Goal: Task Accomplishment & Management: Use online tool/utility

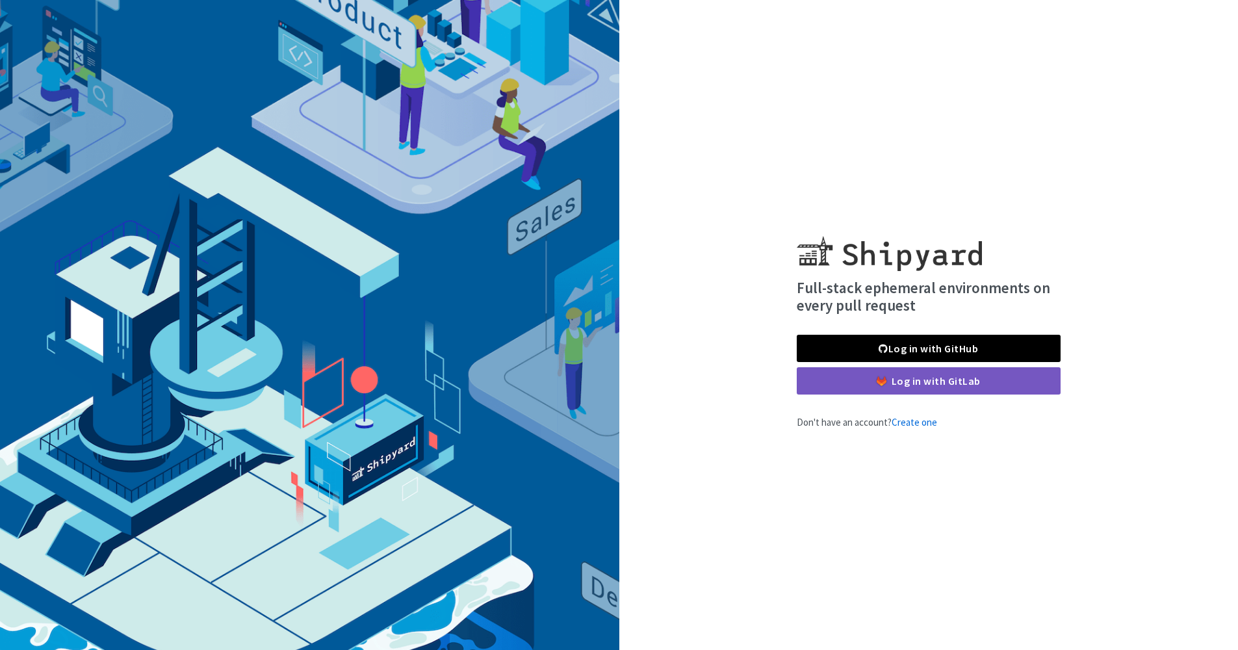
click at [939, 350] on link "Log in with GitHub" at bounding box center [929, 348] width 264 height 27
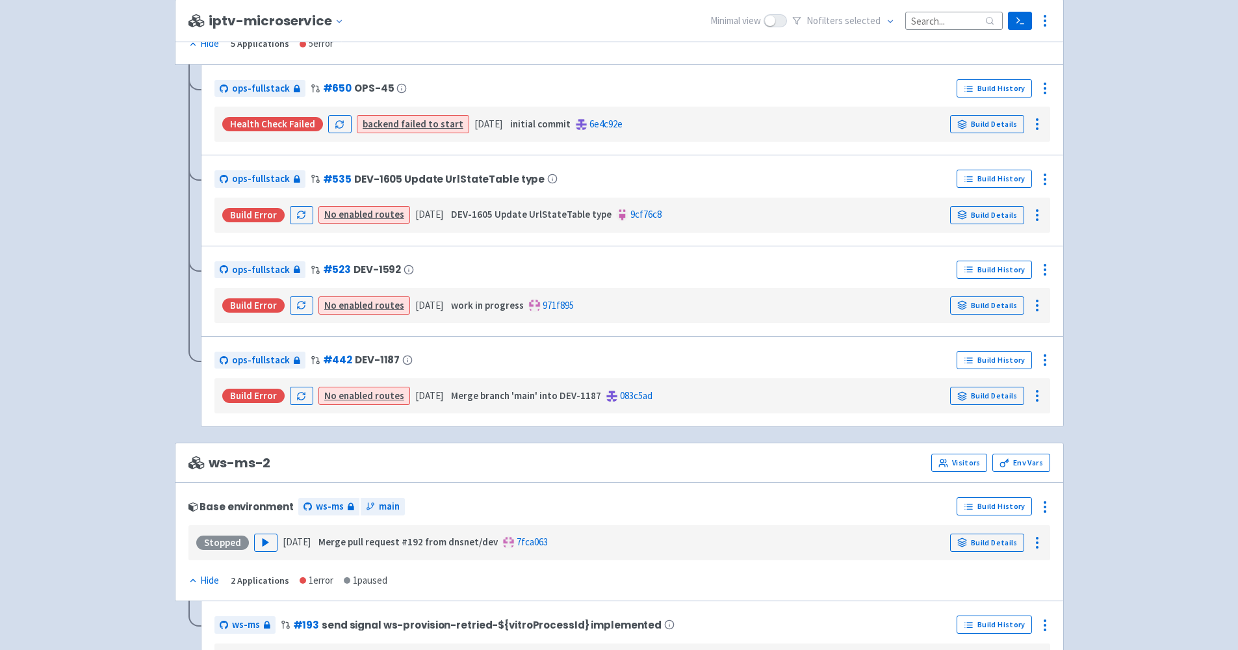
scroll to position [1005, 0]
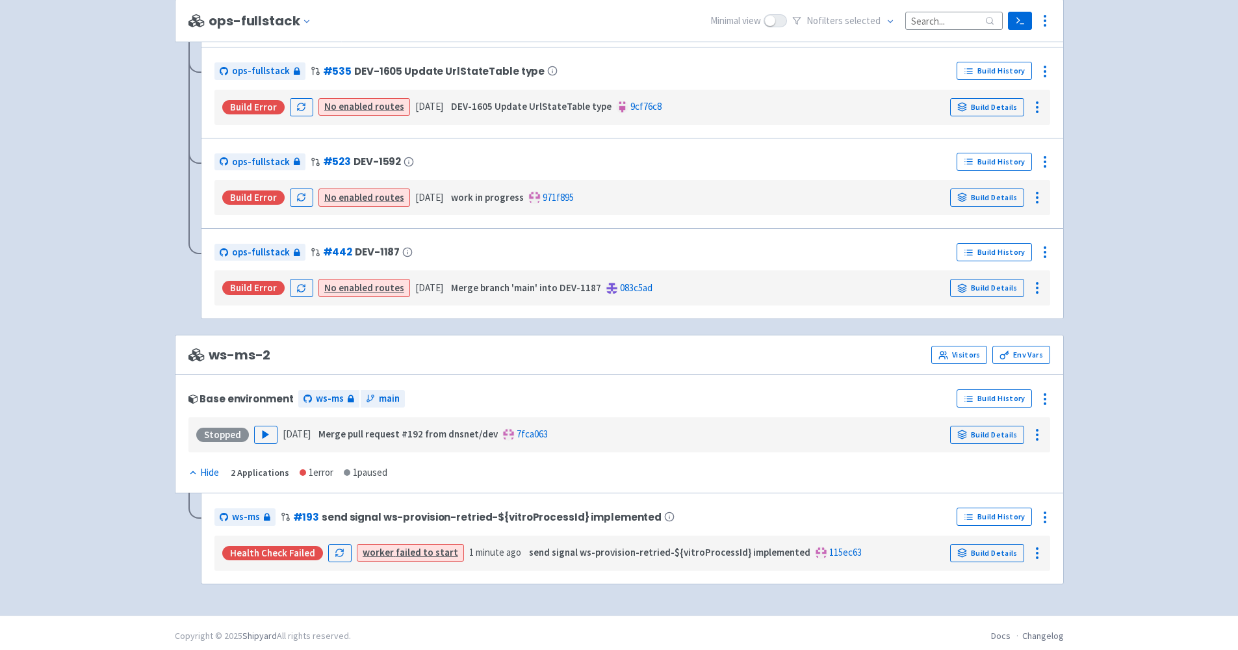
click at [413, 547] on link "worker failed to start" at bounding box center [411, 552] width 96 height 12
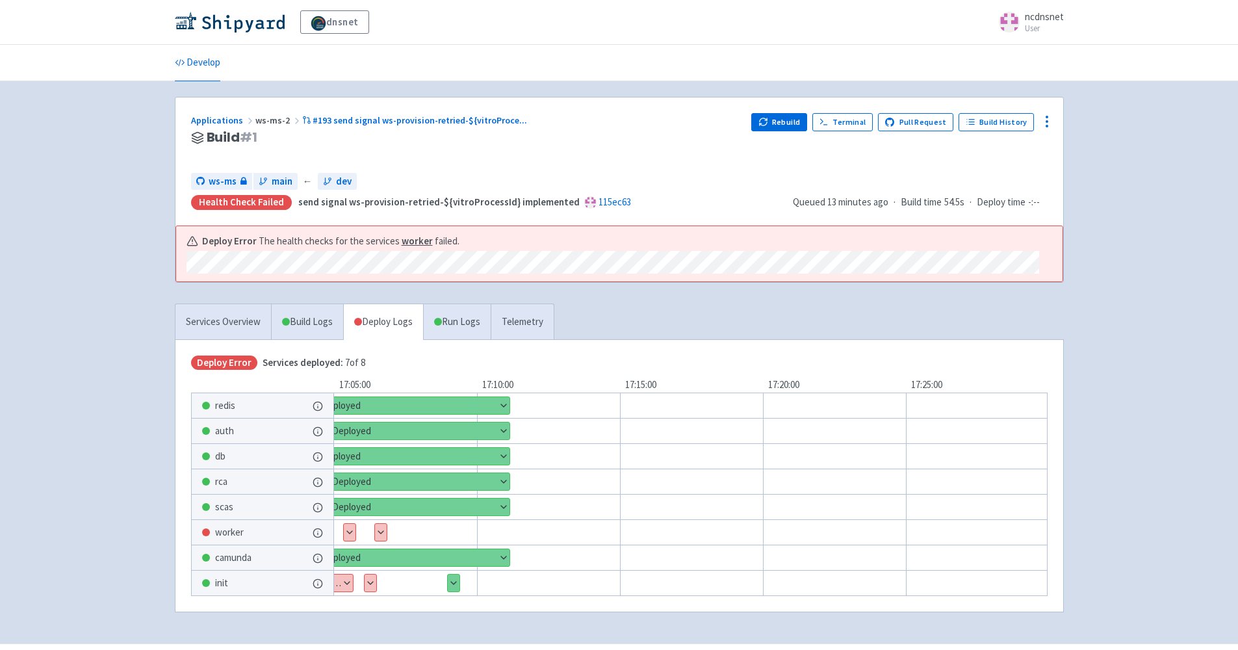
click at [381, 526] on button "Show details" at bounding box center [381, 532] width 12 height 17
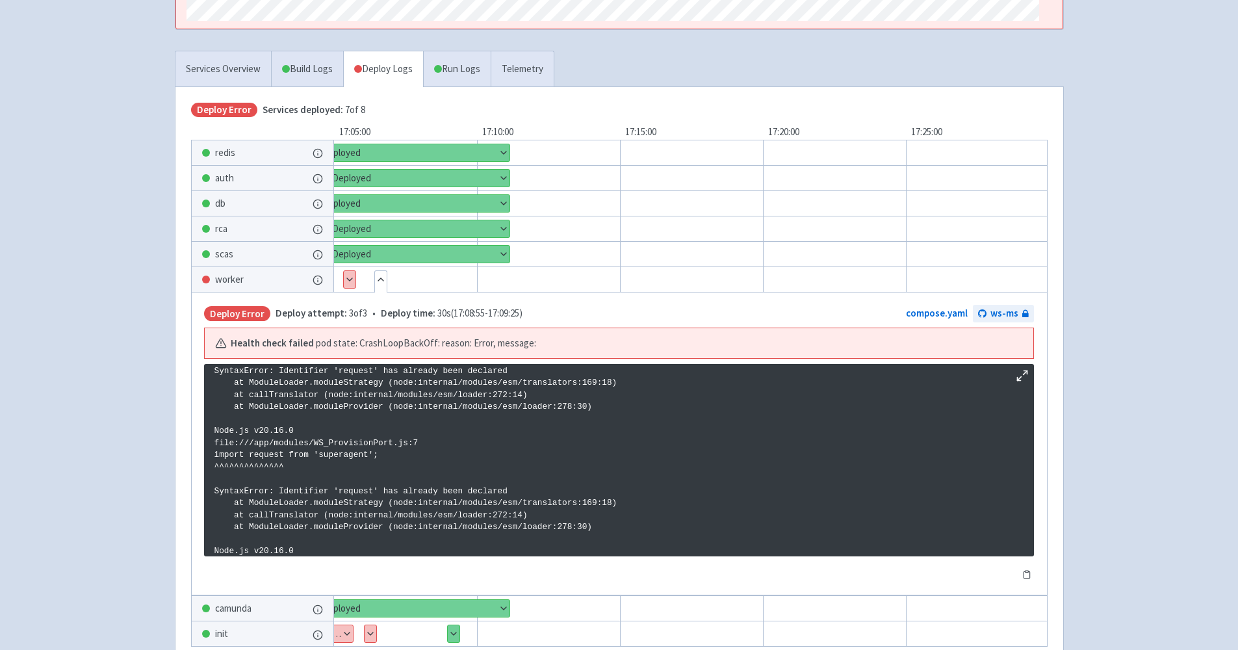
scroll to position [338, 0]
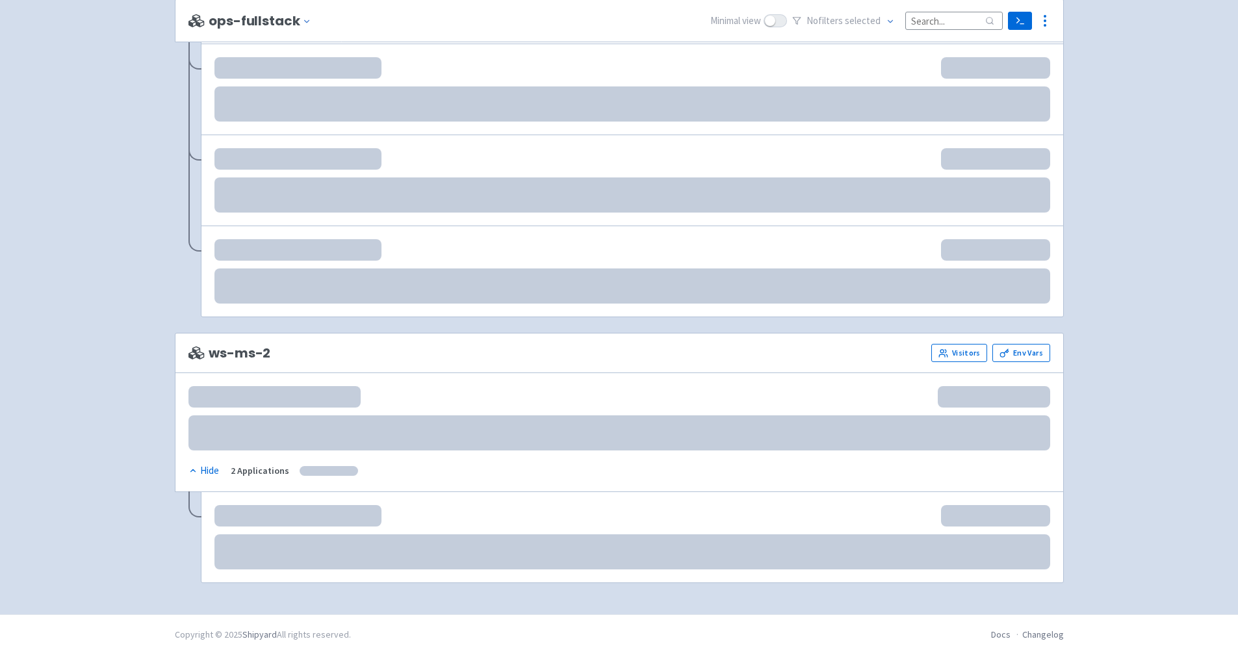
scroll to position [1005, 0]
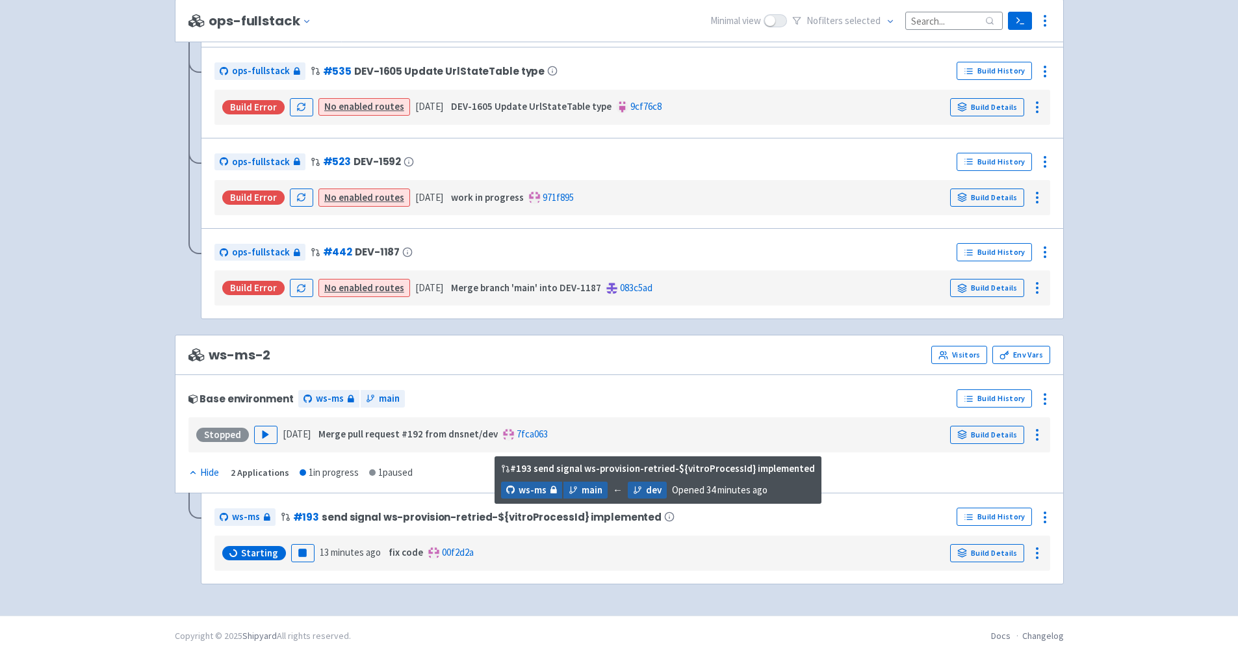
click at [368, 515] on span "send signal ws-provision-retried-${vitroProcessId} implemented" at bounding box center [492, 517] width 340 height 11
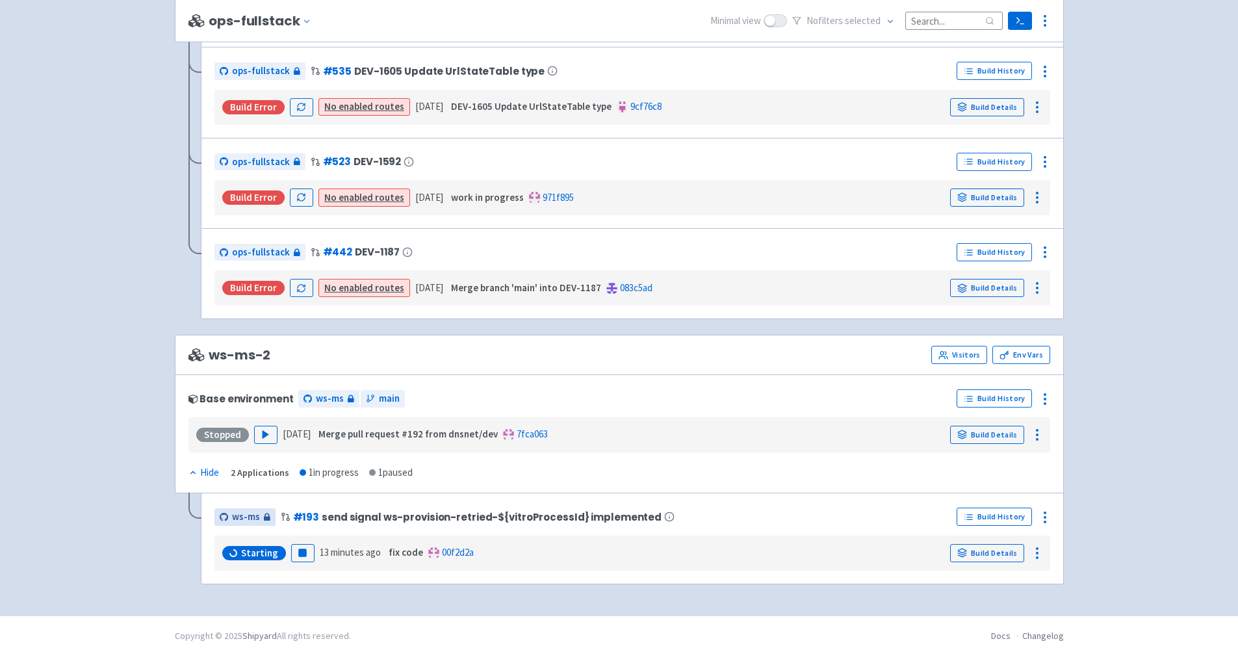
click at [253, 517] on span "ws-ms" at bounding box center [246, 517] width 28 height 15
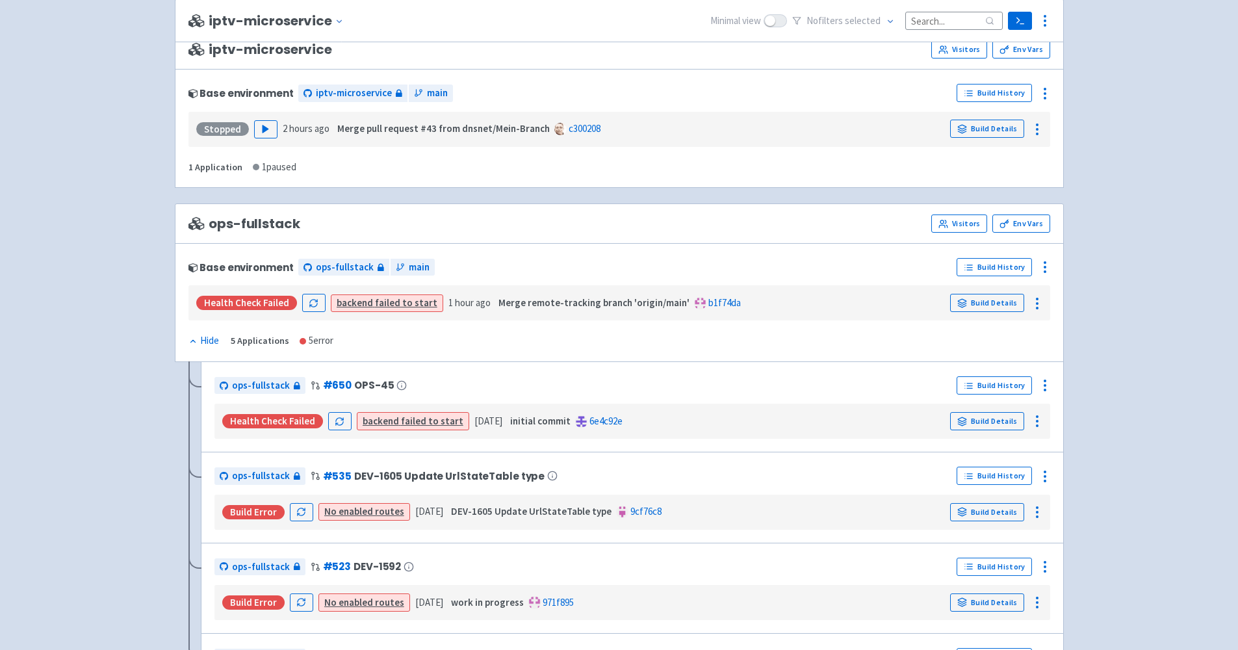
scroll to position [625, 0]
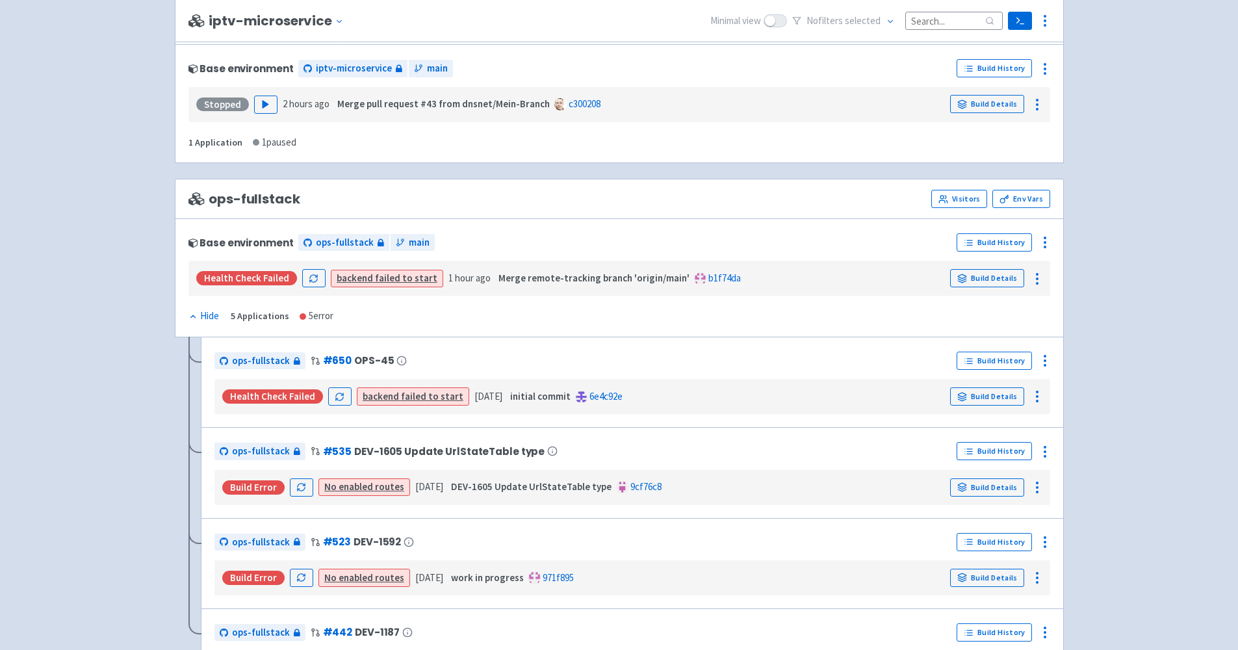
click at [421, 275] on link "backend failed to start" at bounding box center [387, 278] width 101 height 12
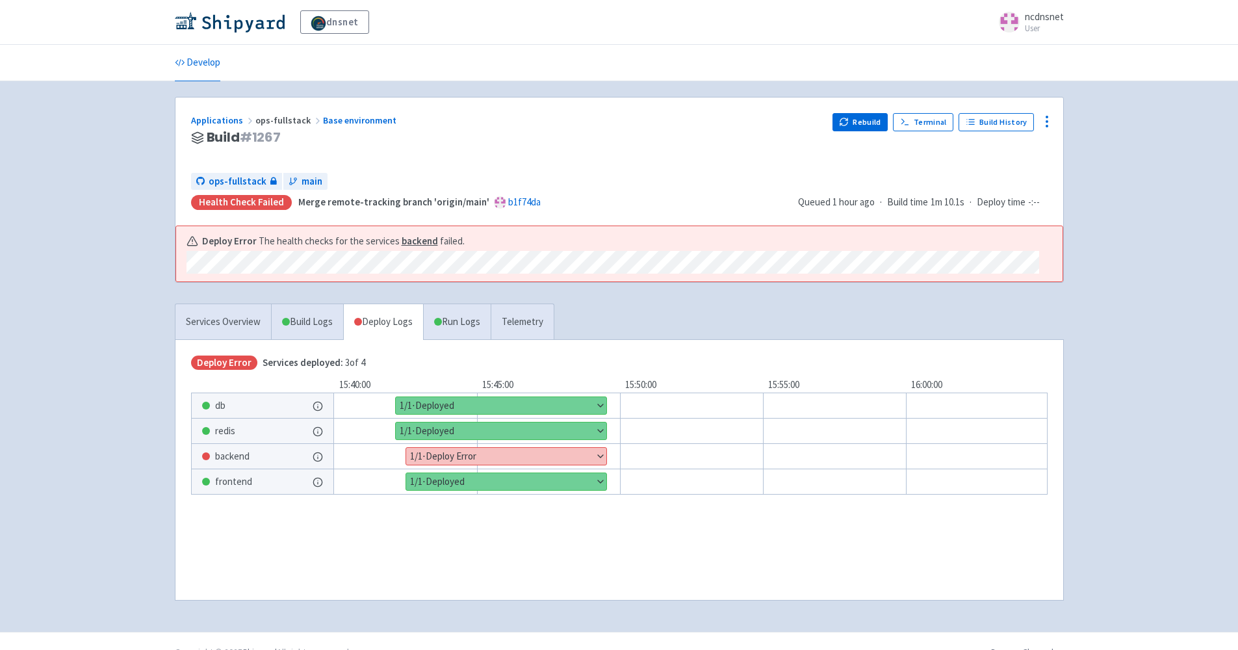
click at [541, 453] on button "Show details" at bounding box center [506, 456] width 200 height 17
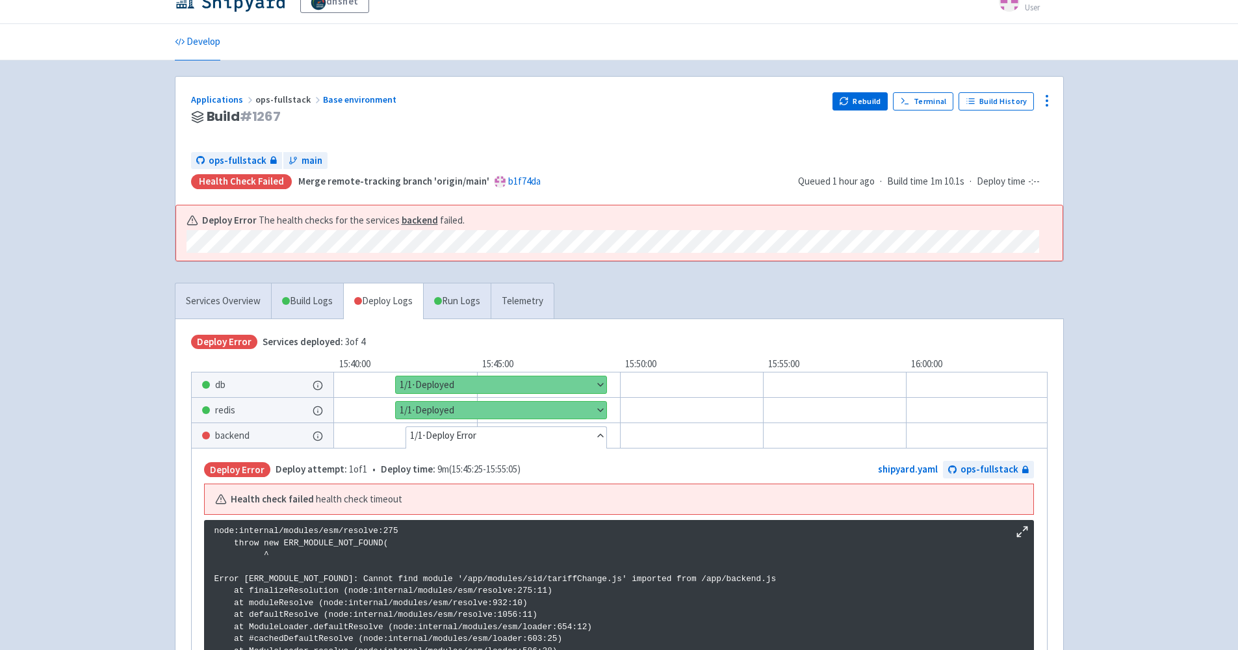
scroll to position [79, 0]
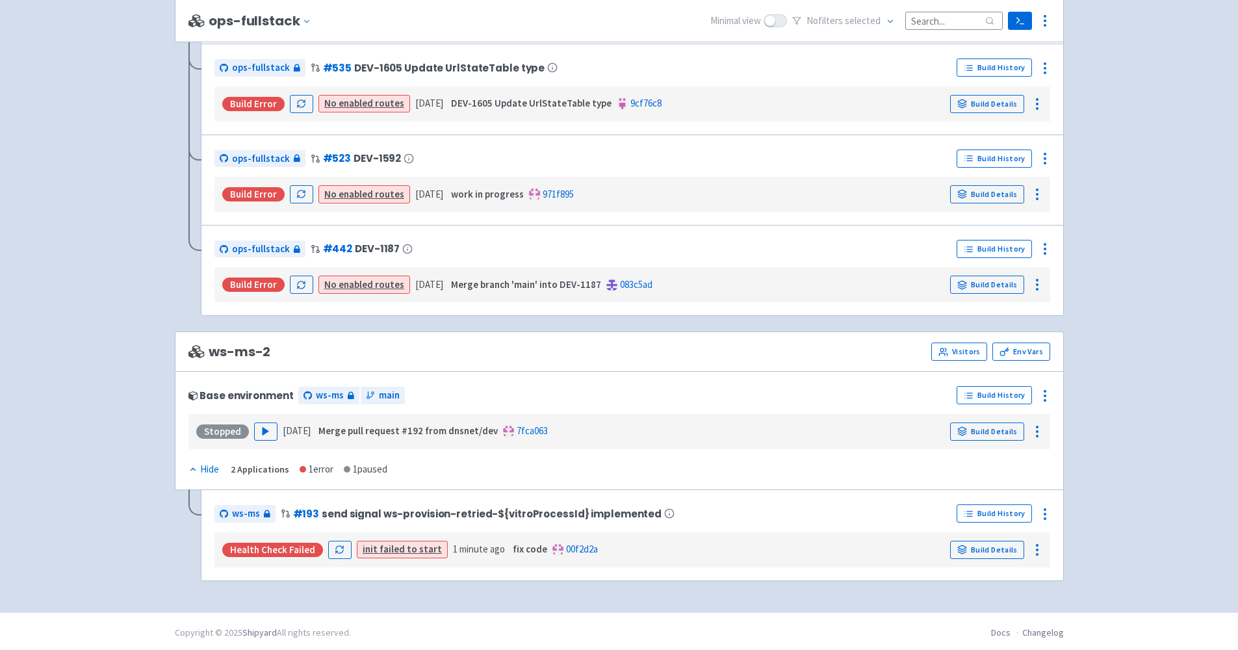
scroll to position [1005, 0]
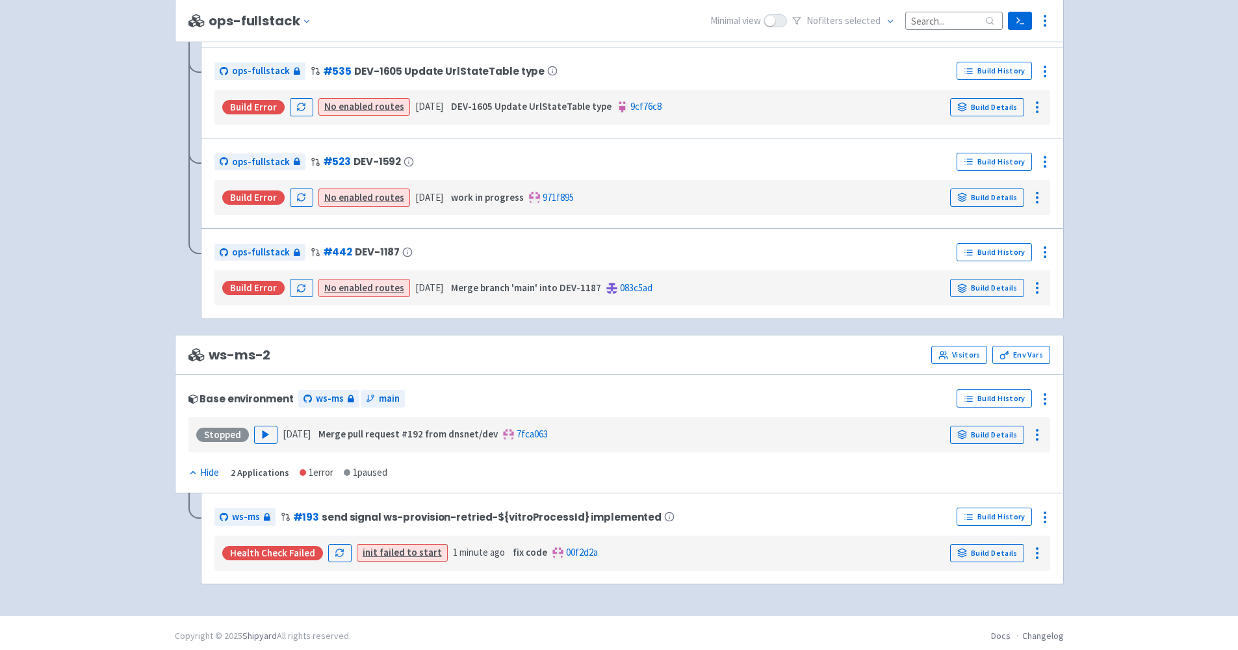
click at [398, 546] on link "init failed to start" at bounding box center [402, 552] width 79 height 12
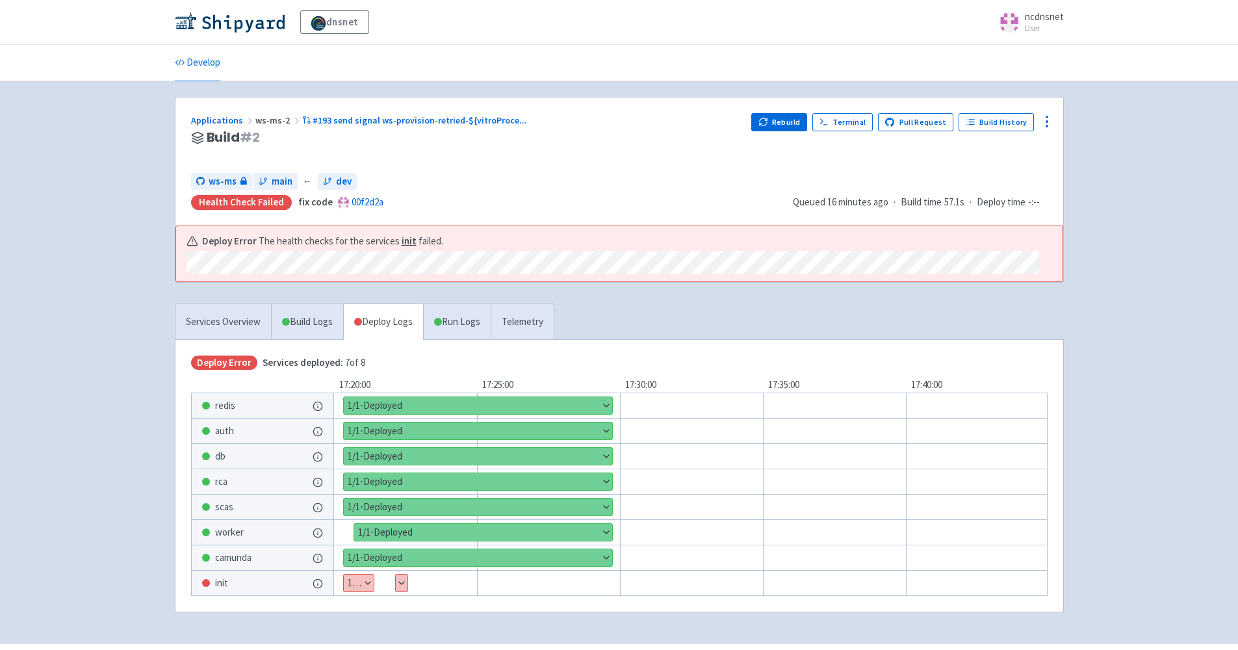
click at [350, 578] on button "Show details" at bounding box center [359, 583] width 30 height 17
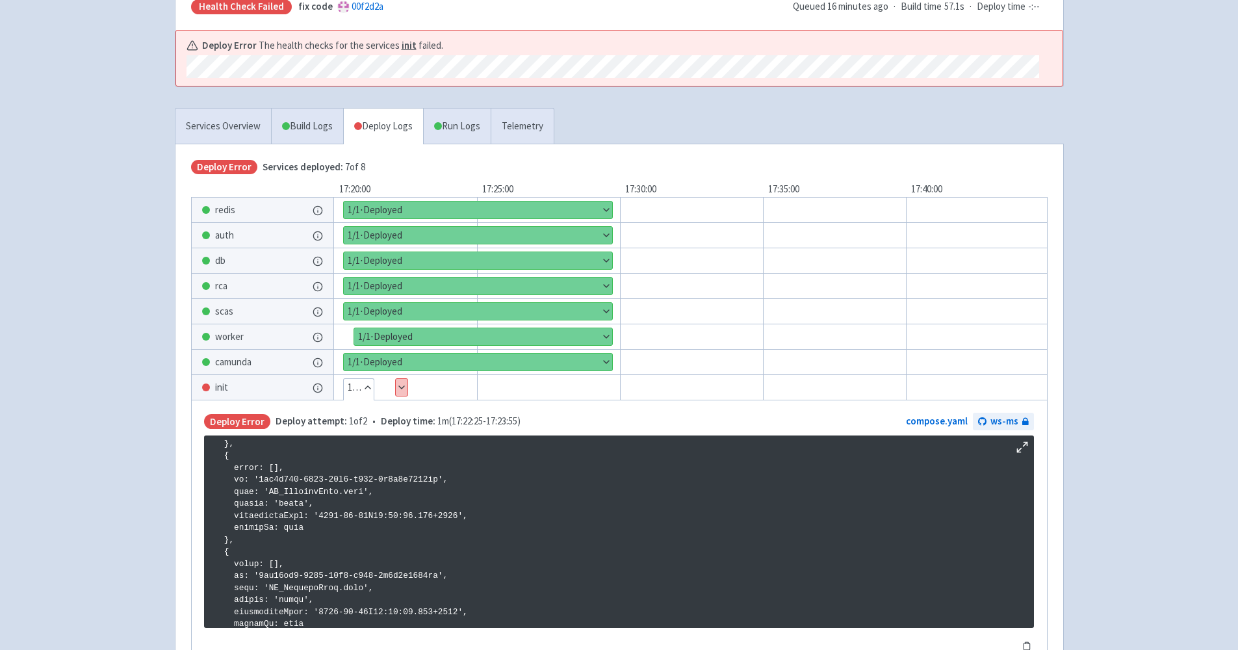
scroll to position [301, 0]
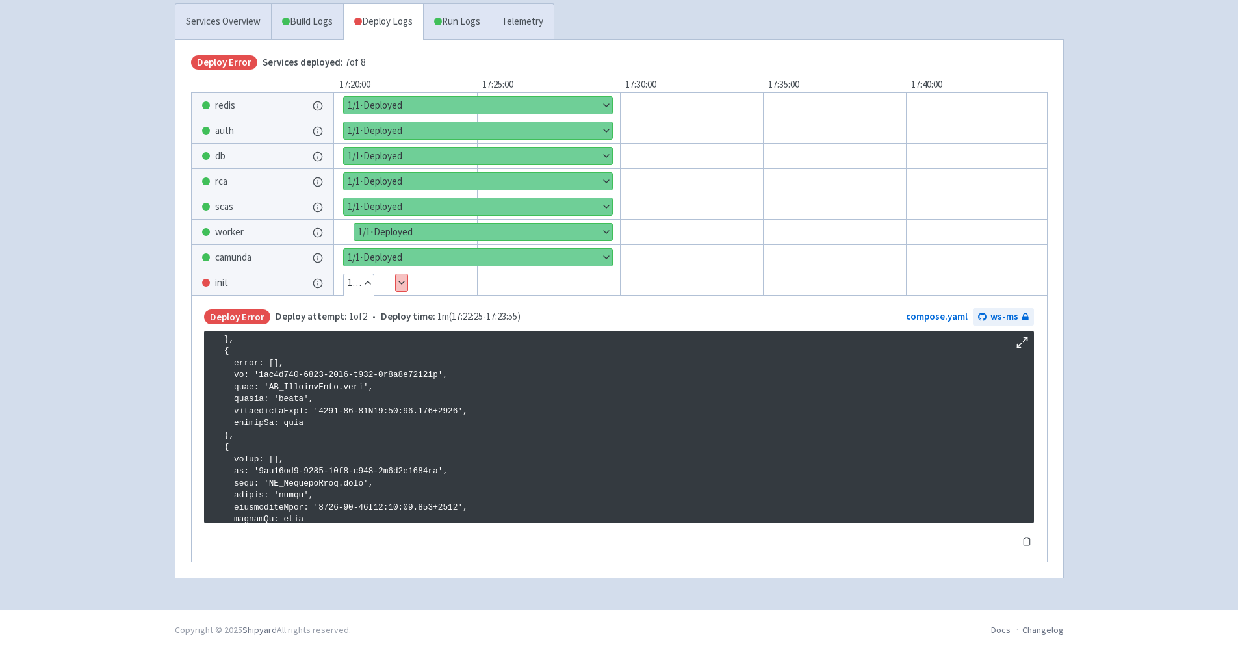
click at [380, 253] on button "Show details" at bounding box center [478, 257] width 268 height 17
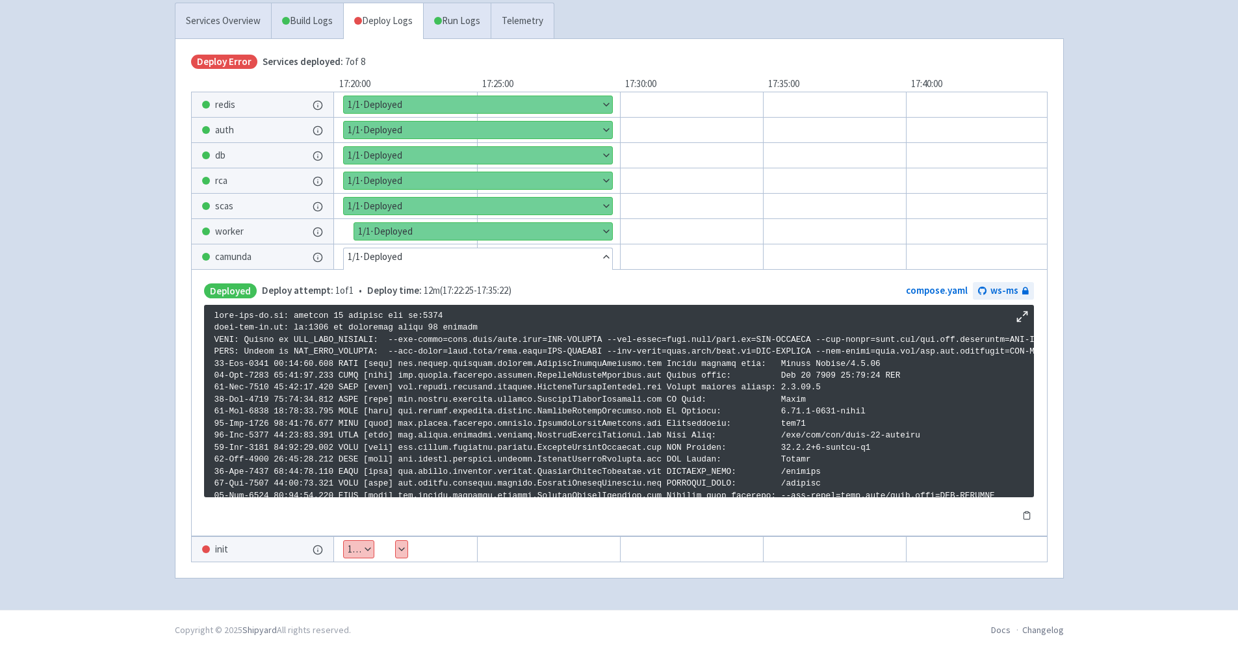
scroll to position [1682, 0]
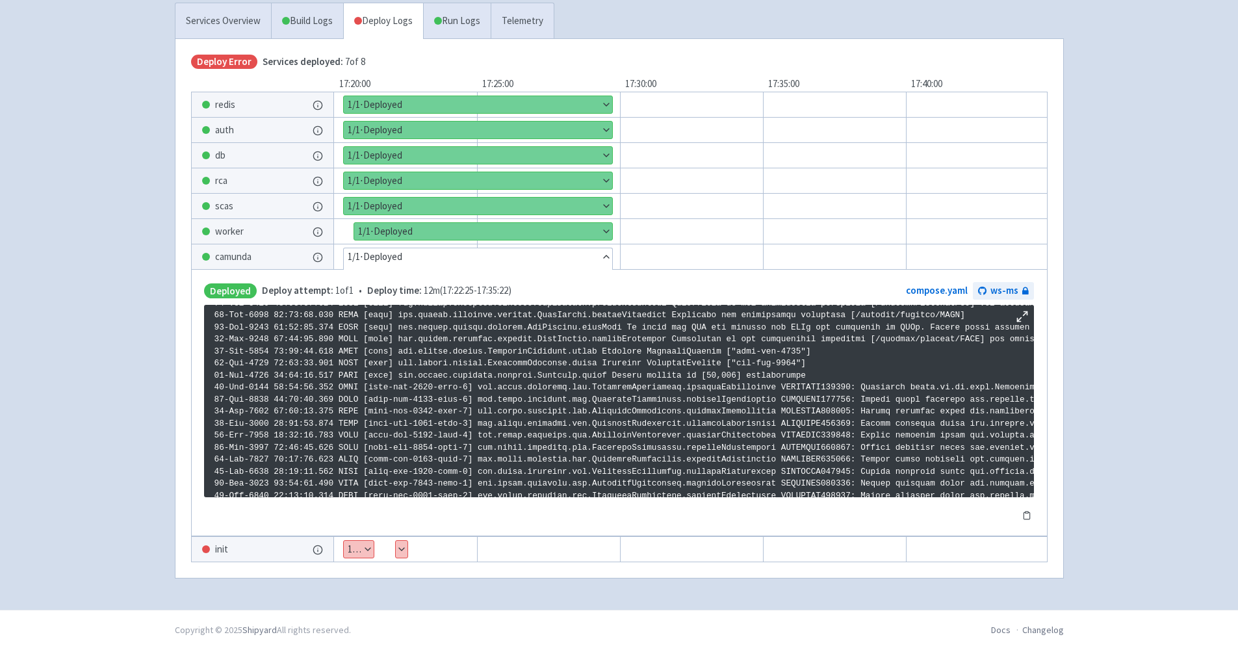
drag, startPoint x: 380, startPoint y: 253, endPoint x: 319, endPoint y: 255, distance: 61.1
click at [380, 253] on button "Hide details" at bounding box center [478, 256] width 268 height 17
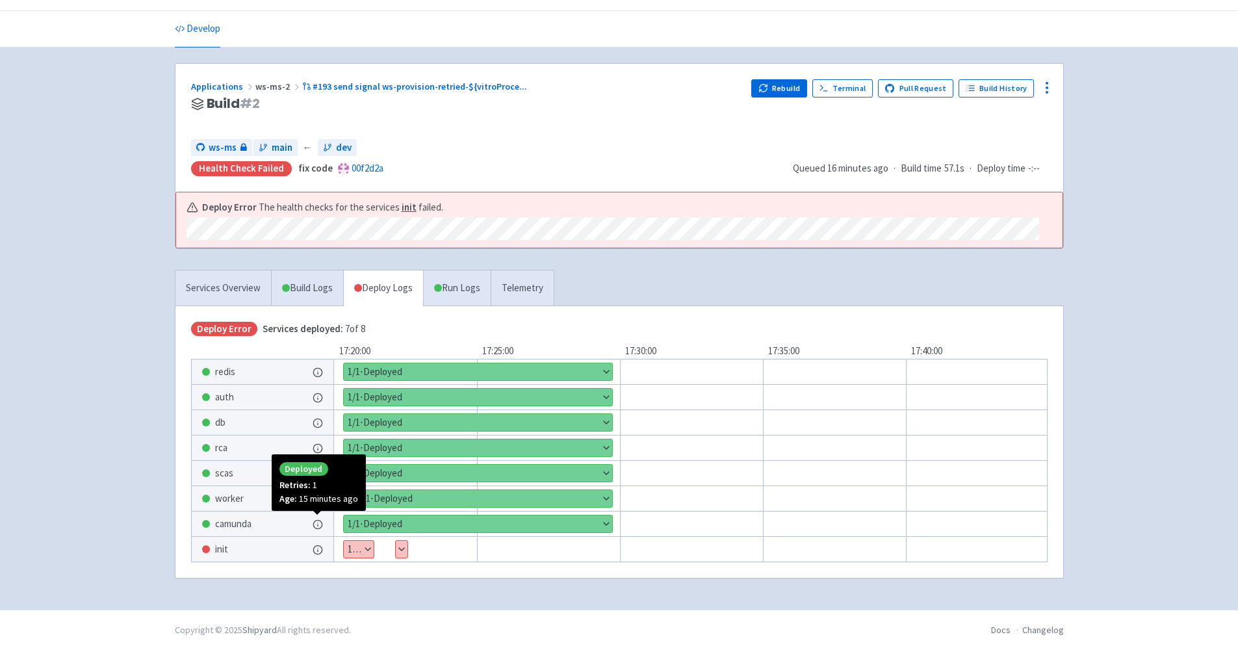
click at [318, 525] on icon at bounding box center [318, 526] width 0 height 2
click at [224, 519] on span "camunda" at bounding box center [233, 524] width 36 height 15
click at [300, 292] on link "Build Logs" at bounding box center [307, 288] width 71 height 36
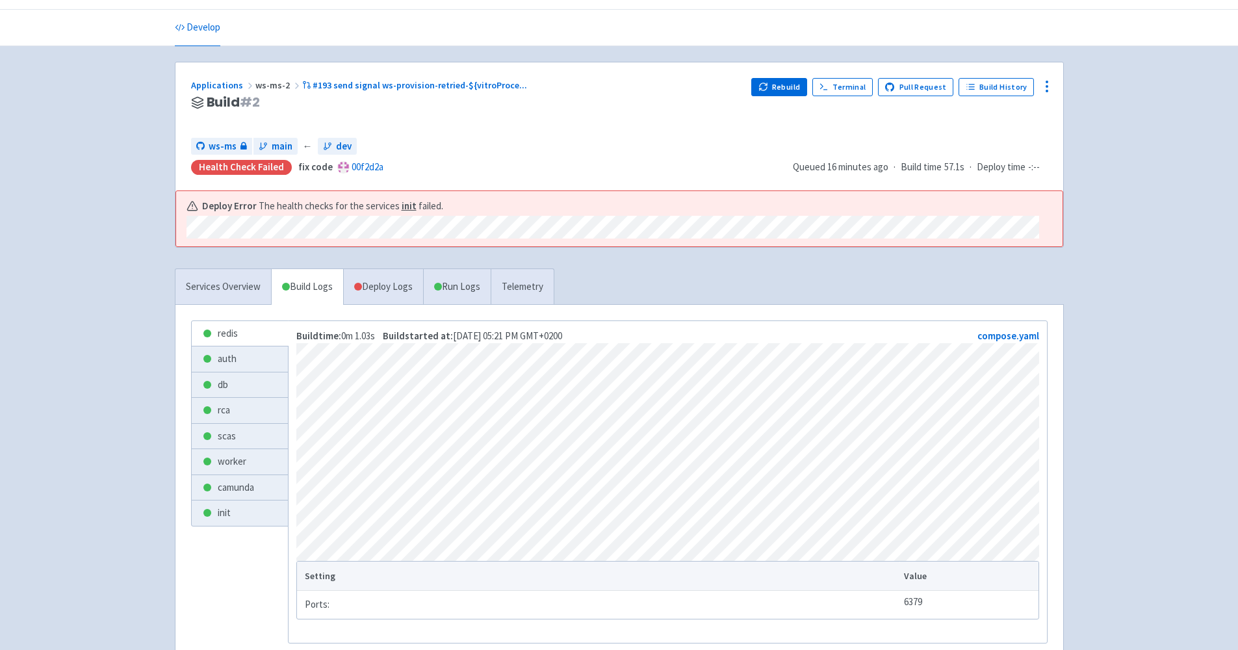
drag, startPoint x: 248, startPoint y: 288, endPoint x: 263, endPoint y: 309, distance: 25.6
click at [248, 288] on link "Services Overview" at bounding box center [223, 287] width 96 height 36
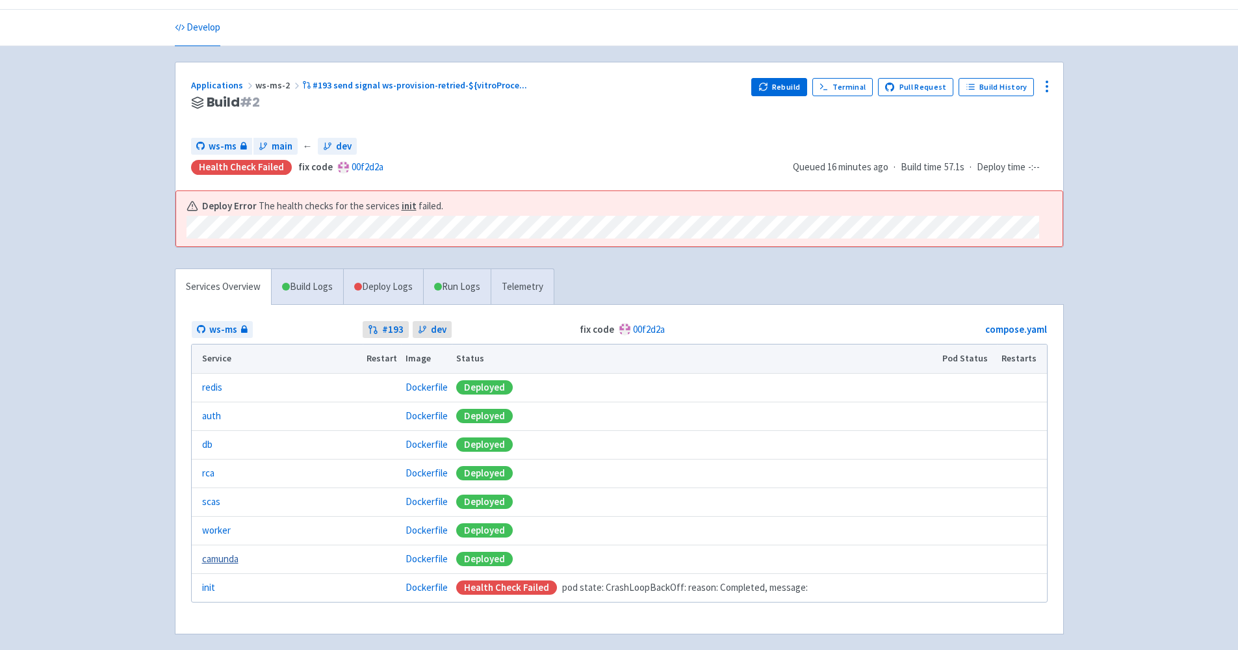
click at [229, 558] on link "camunda" at bounding box center [220, 559] width 36 height 15
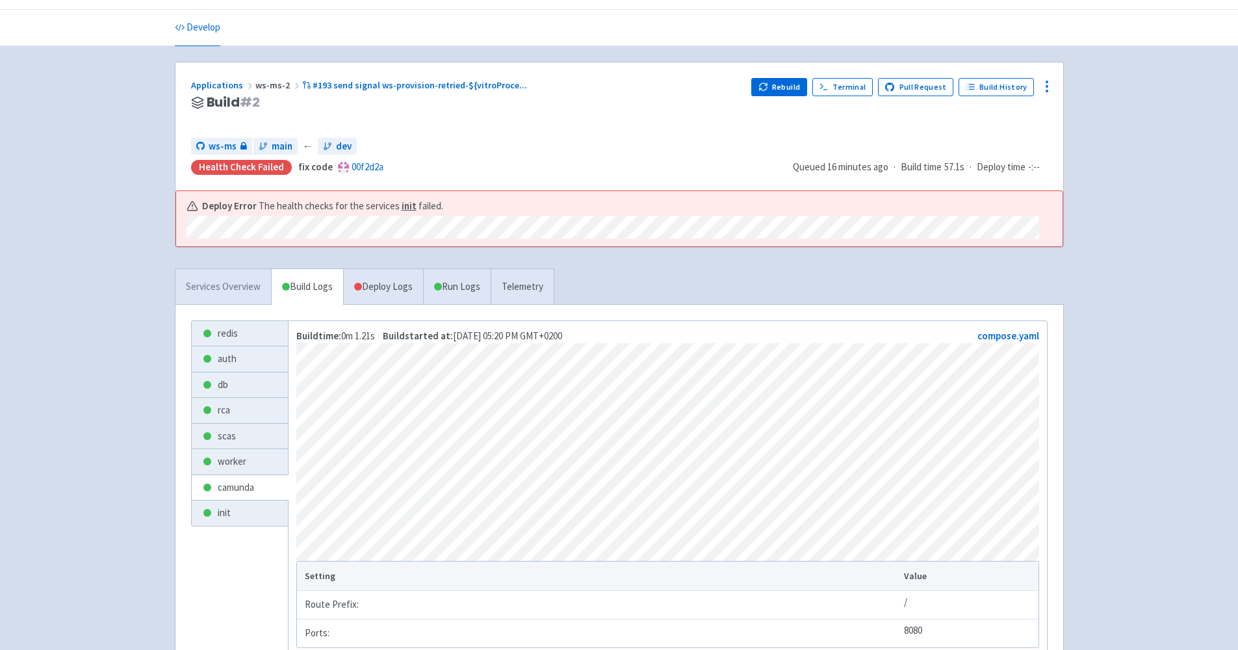
click at [237, 272] on link "Services Overview" at bounding box center [223, 287] width 96 height 36
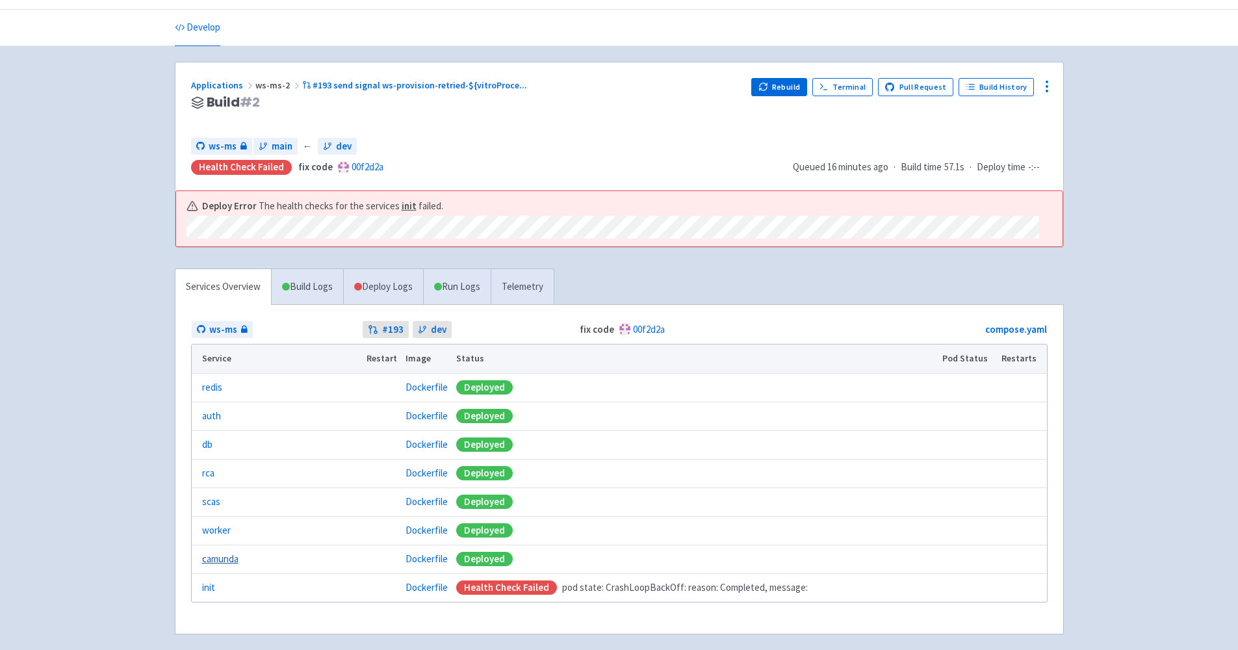
click at [229, 556] on link "camunda" at bounding box center [220, 559] width 36 height 15
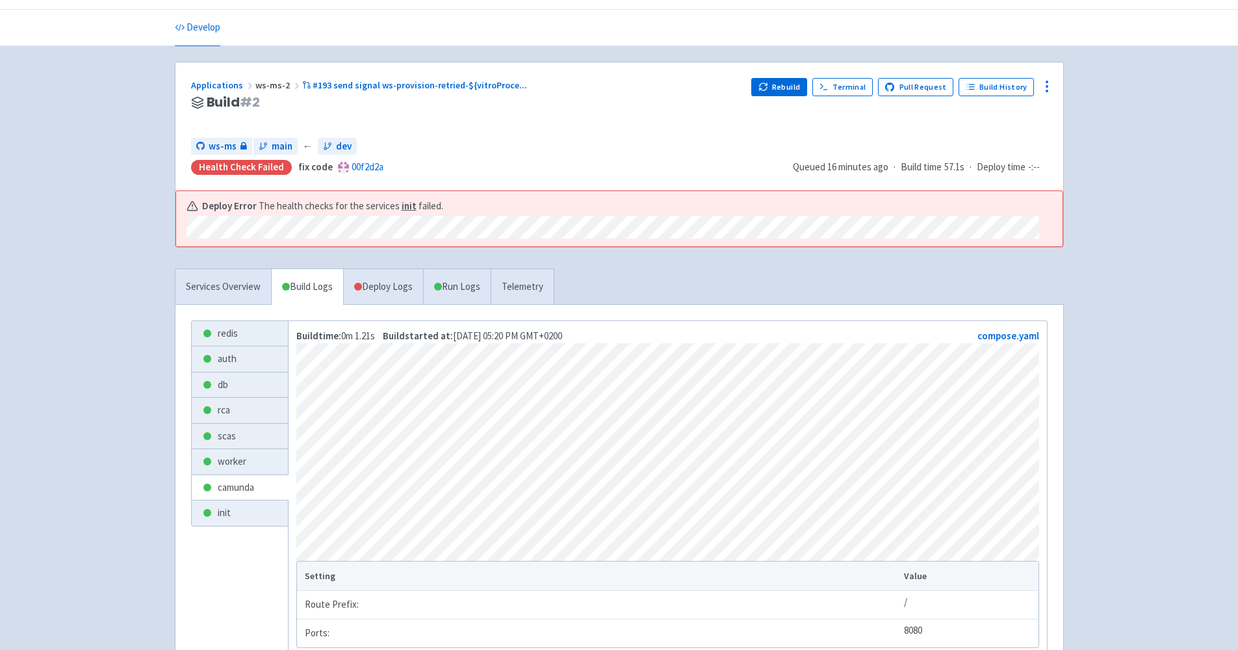
scroll to position [147, 0]
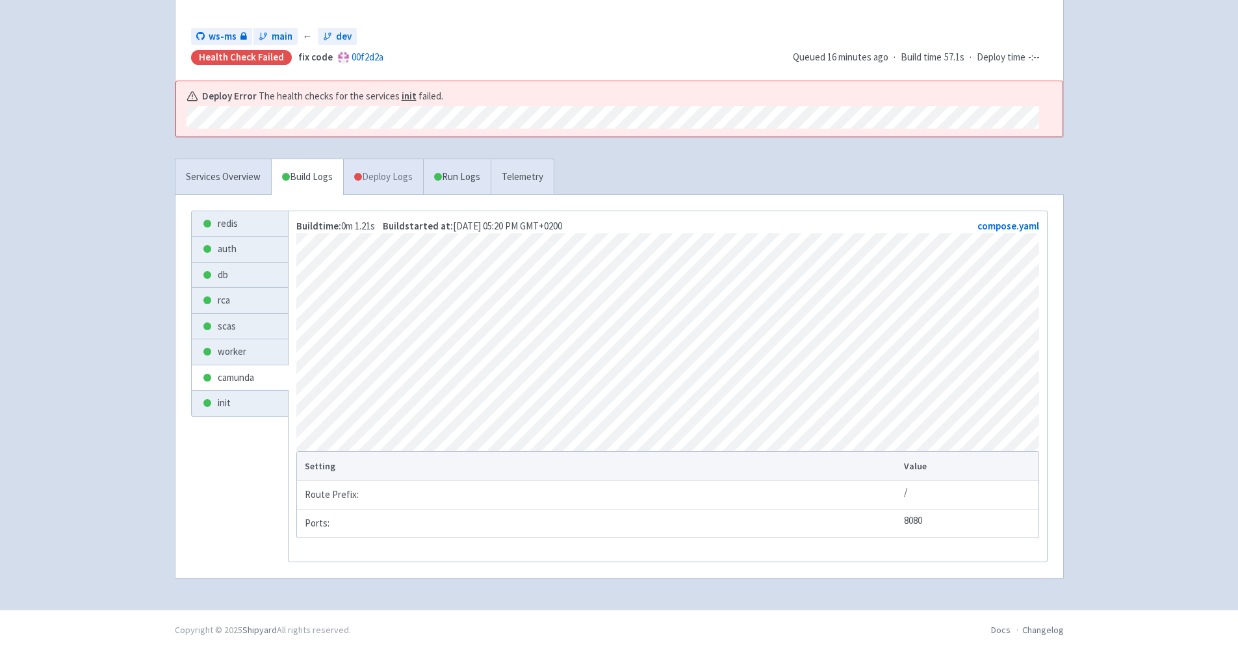
drag, startPoint x: 403, startPoint y: 175, endPoint x: 407, endPoint y: 291, distance: 115.8
click at [403, 175] on link "Deploy Logs" at bounding box center [383, 177] width 80 height 36
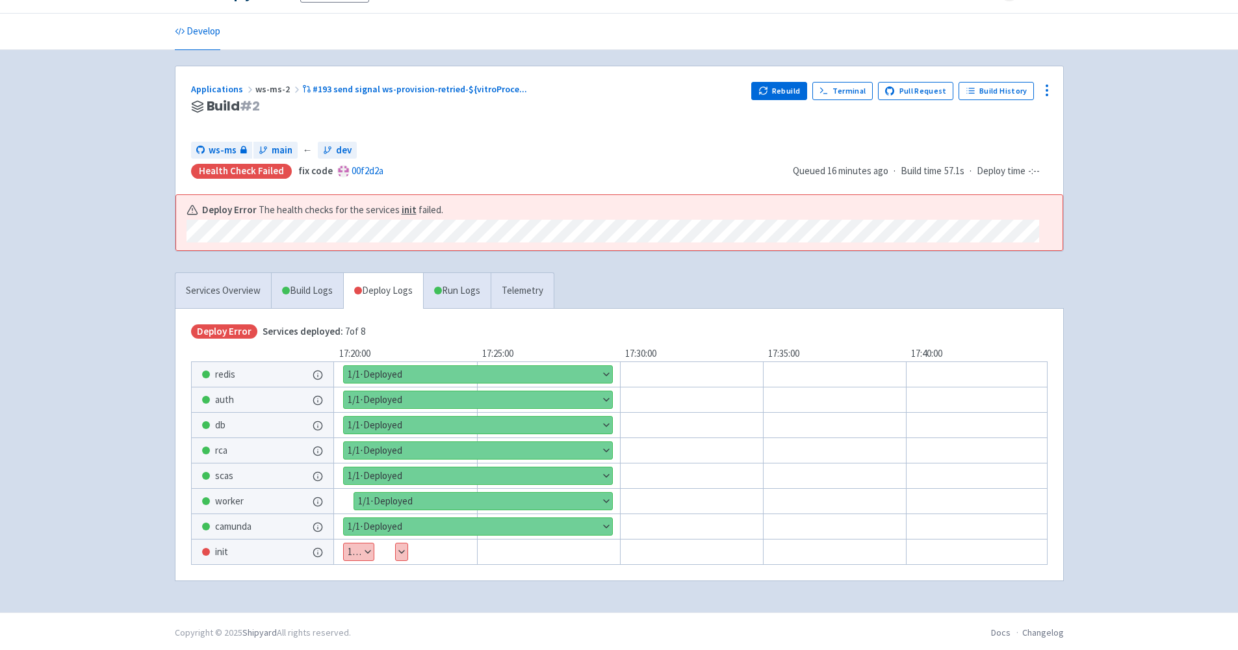
click at [281, 549] on div "init" at bounding box center [263, 551] width 142 height 25
click at [345, 548] on button "Show details" at bounding box center [359, 551] width 30 height 17
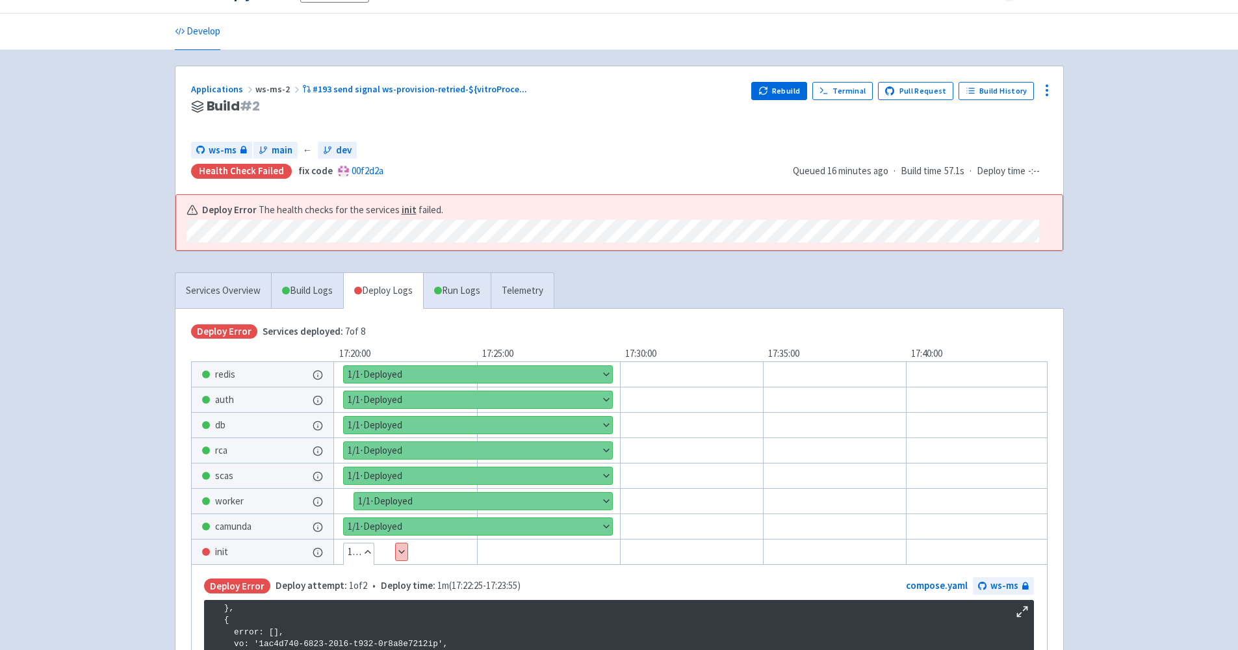
scroll to position [301, 0]
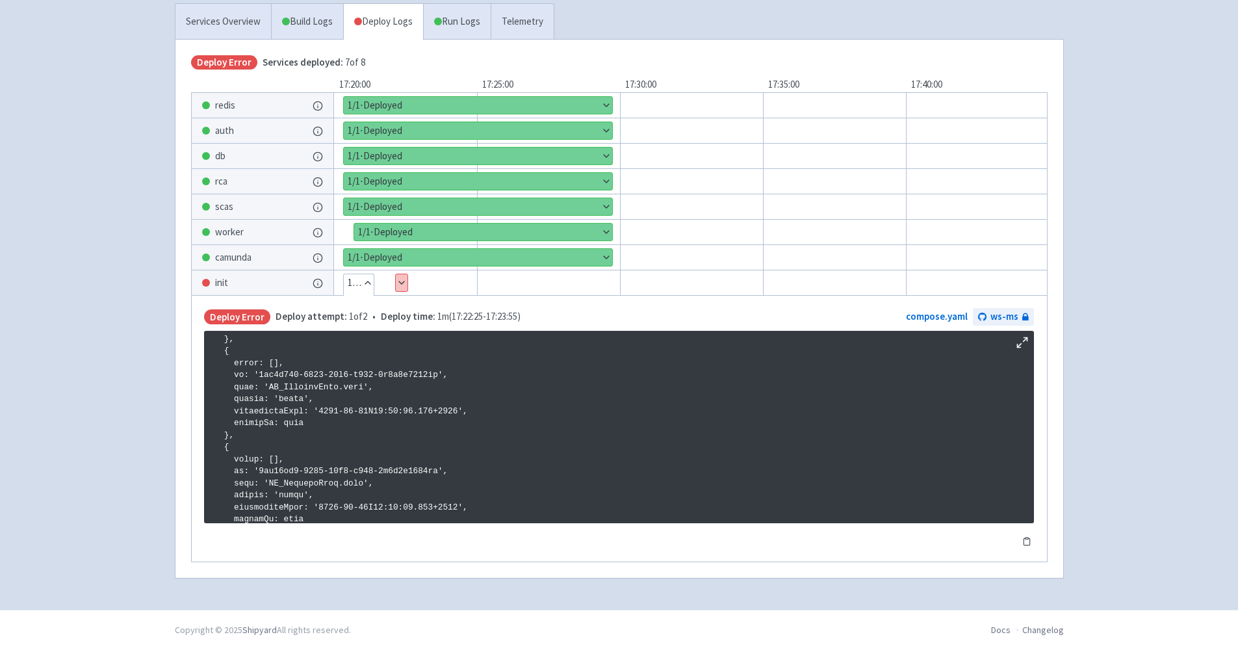
click at [406, 281] on button "Show details" at bounding box center [402, 282] width 12 height 17
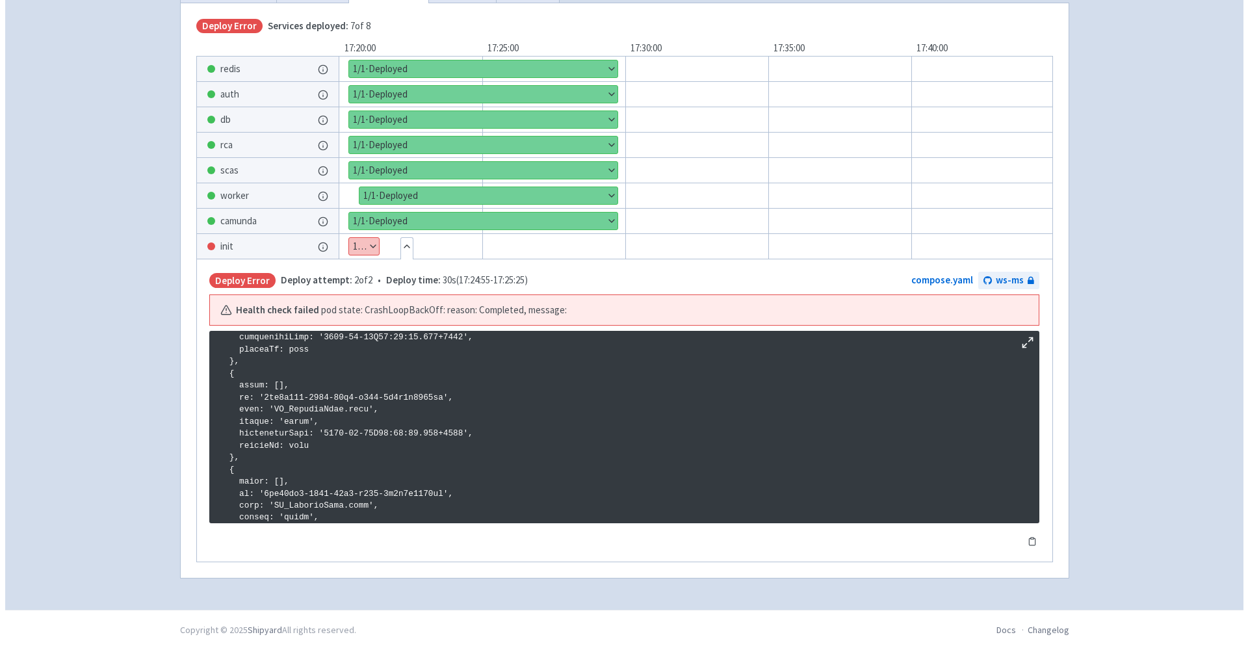
scroll to position [0, 0]
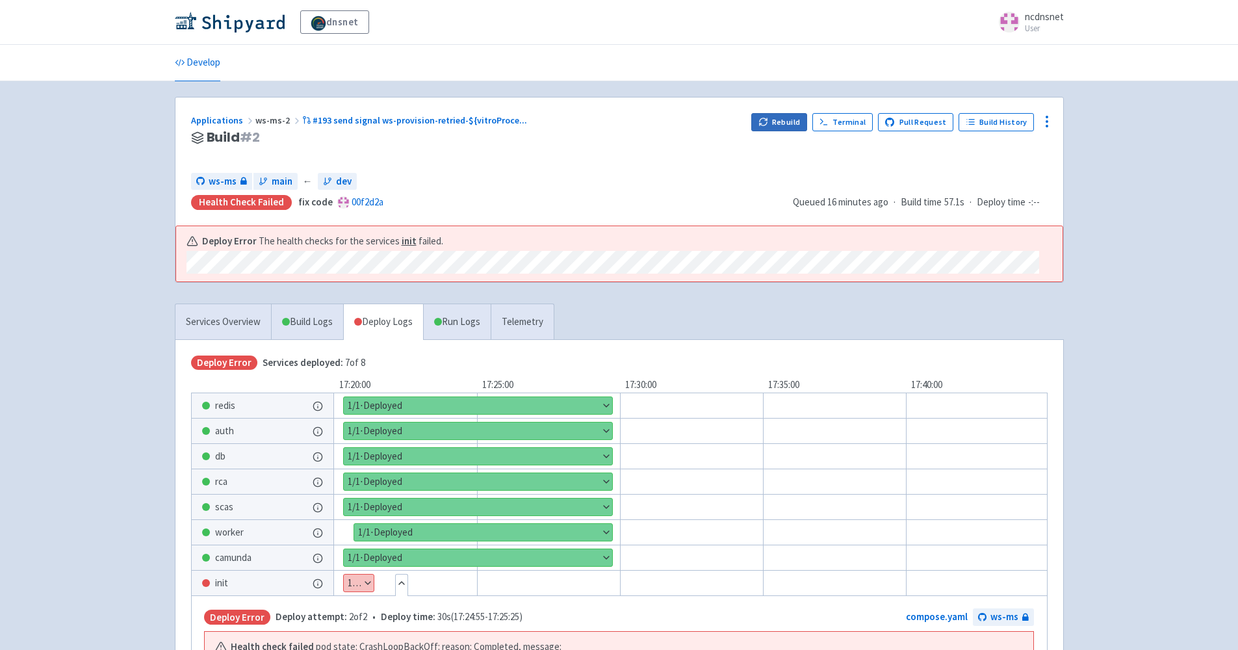
click at [786, 123] on button "Rebuild" at bounding box center [779, 122] width 56 height 18
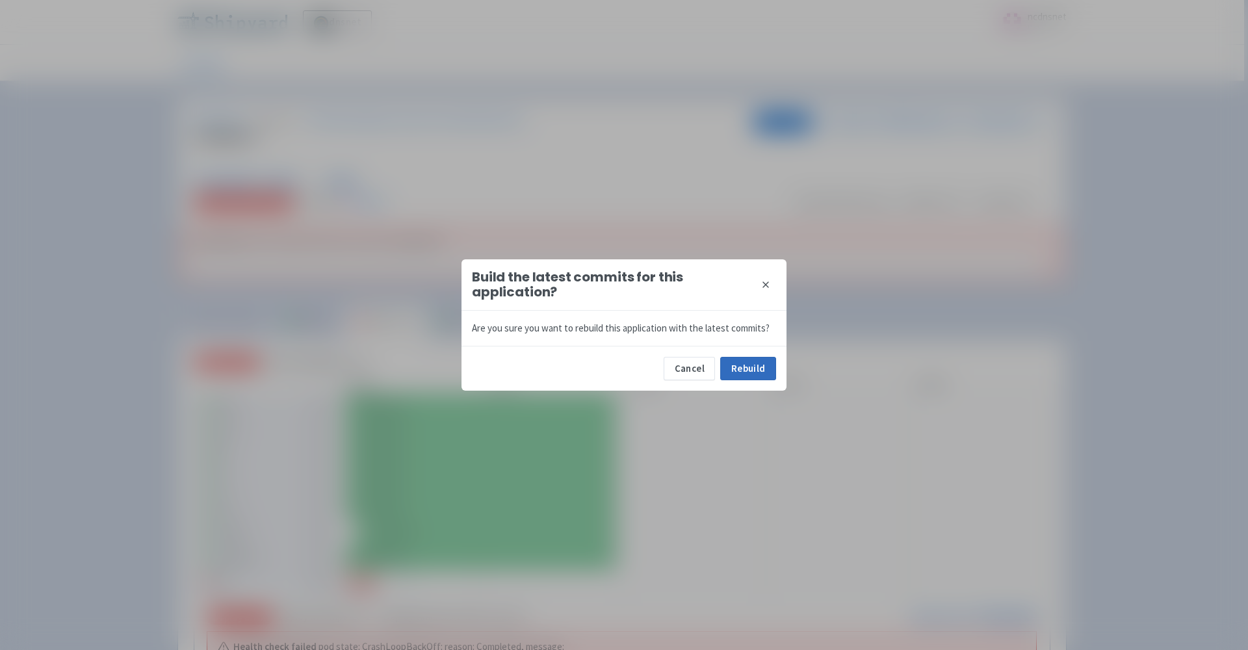
click at [744, 376] on button "Rebuild" at bounding box center [748, 368] width 56 height 23
